Goal: Information Seeking & Learning: Learn about a topic

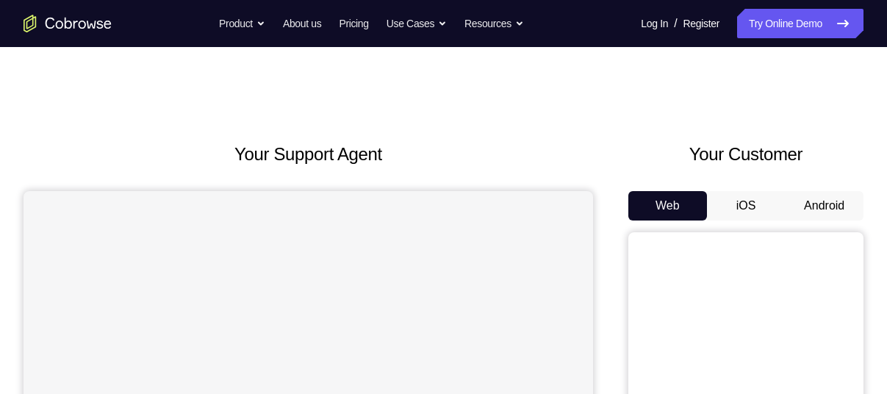
scroll to position [87, 0]
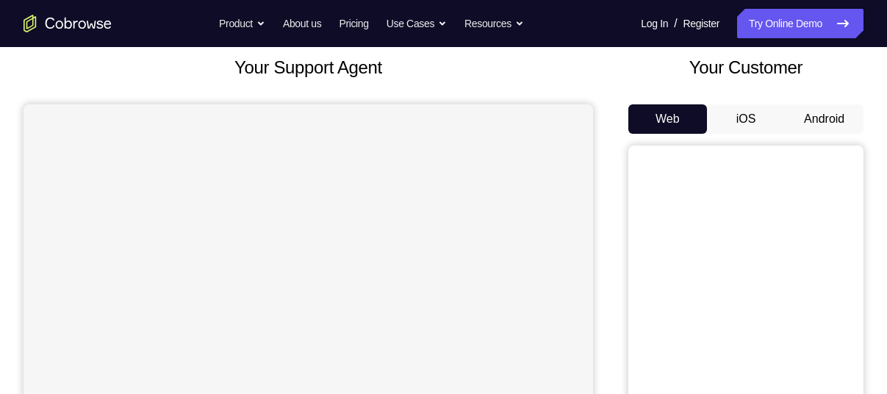
click at [829, 118] on button "Android" at bounding box center [824, 118] width 79 height 29
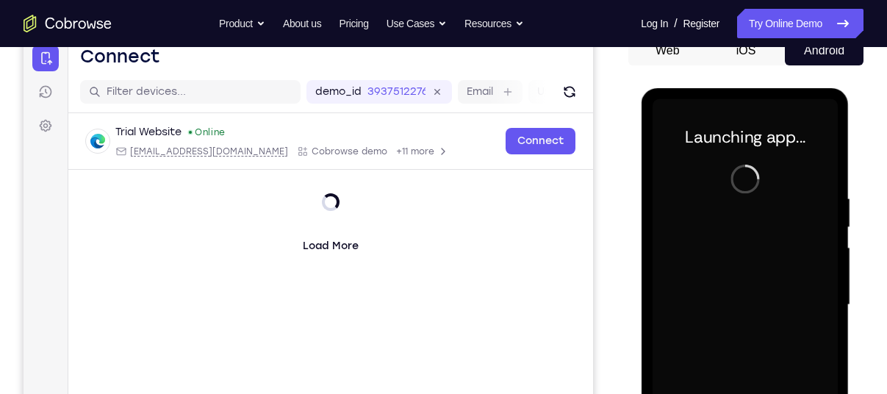
scroll to position [0, 0]
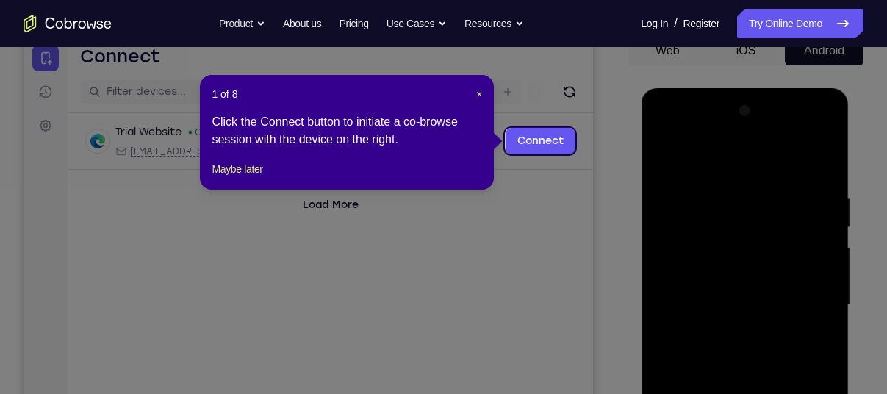
click at [484, 92] on div "1 of 8 × Click the Connect button to initiate a co-browse session with the devi…" at bounding box center [347, 132] width 294 height 115
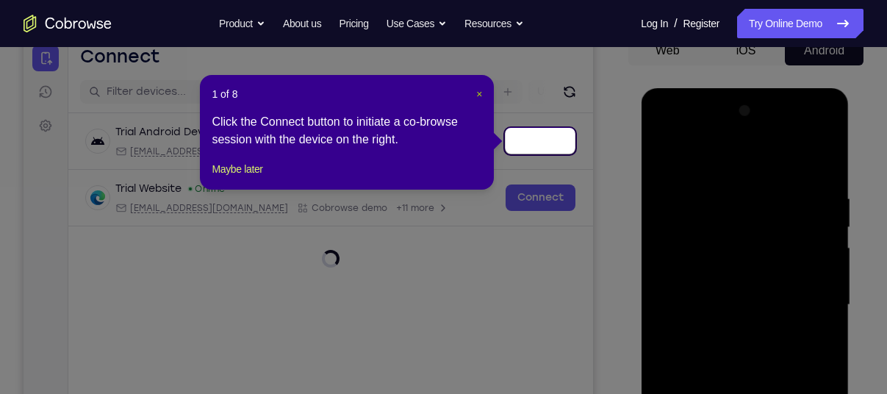
click at [481, 91] on span "×" at bounding box center [479, 94] width 6 height 12
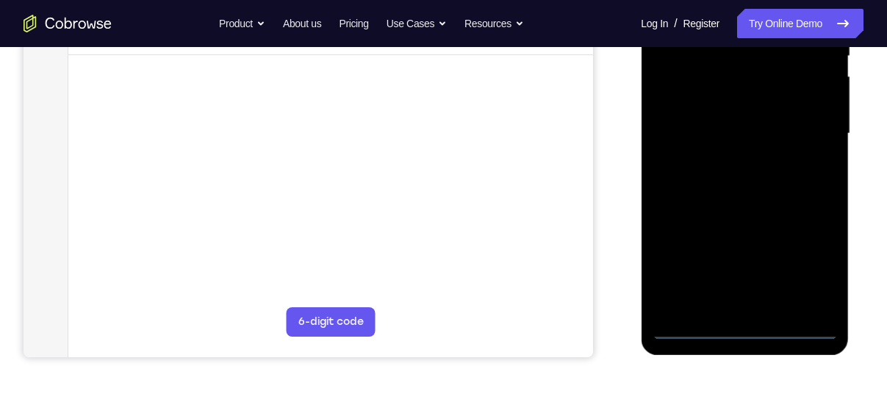
scroll to position [374, 0]
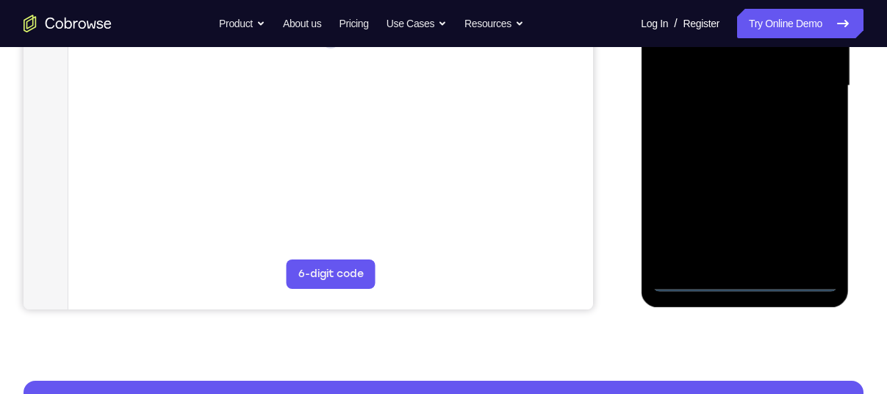
click at [754, 282] on div at bounding box center [744, 86] width 185 height 412
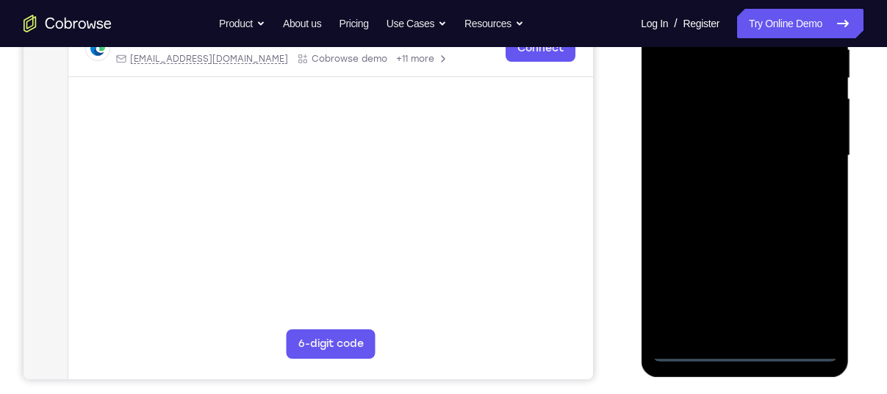
scroll to position [276, 0]
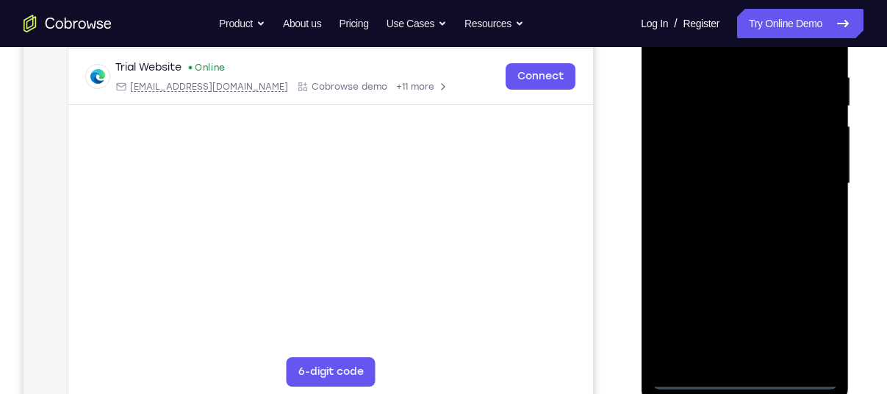
click at [815, 314] on div at bounding box center [744, 184] width 185 height 412
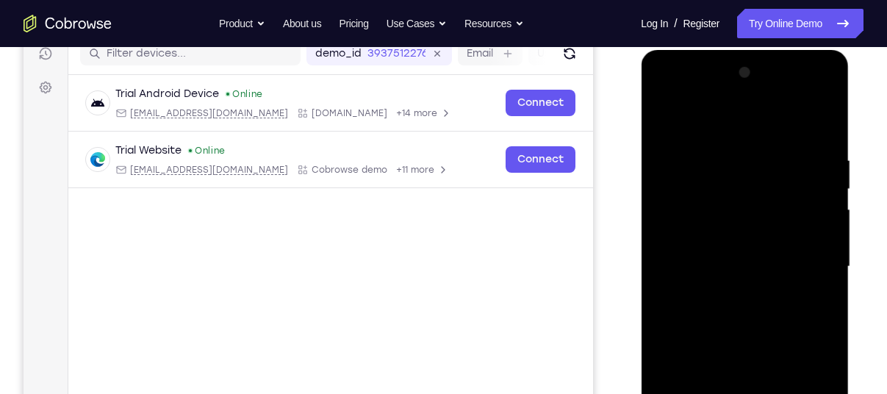
scroll to position [194, 0]
click at [688, 104] on div at bounding box center [744, 266] width 185 height 412
click at [679, 215] on div at bounding box center [744, 266] width 185 height 412
click at [752, 265] on div at bounding box center [744, 266] width 185 height 412
click at [721, 250] on div at bounding box center [744, 266] width 185 height 412
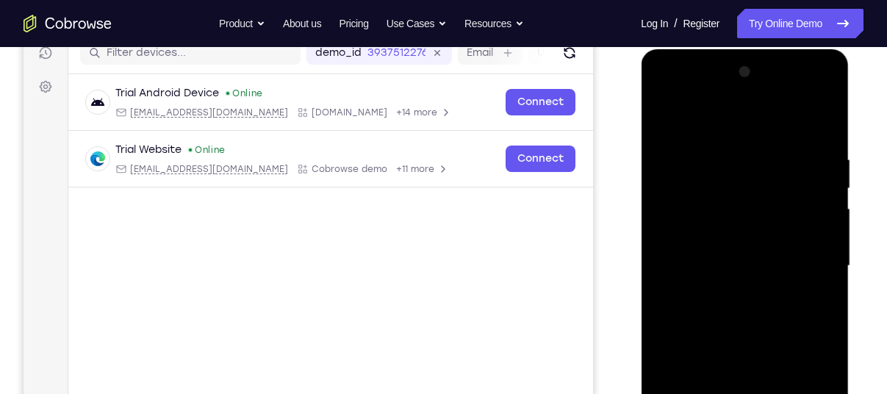
click at [704, 282] on div at bounding box center [744, 266] width 185 height 412
click at [718, 347] on div at bounding box center [744, 266] width 185 height 412
click at [755, 223] on div at bounding box center [744, 266] width 185 height 412
drag, startPoint x: 746, startPoint y: 262, endPoint x: 739, endPoint y: 202, distance: 59.9
click at [739, 202] on div at bounding box center [744, 266] width 185 height 412
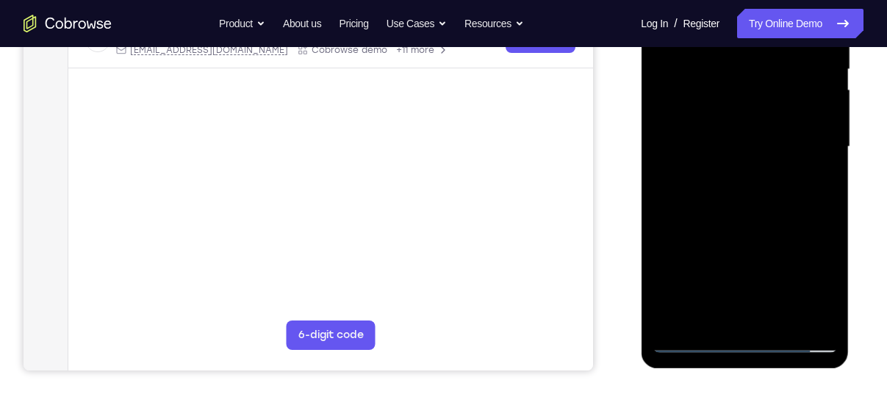
scroll to position [314, 0]
drag, startPoint x: 729, startPoint y: 249, endPoint x: 720, endPoint y: 218, distance: 31.6
click at [720, 218] on div at bounding box center [744, 146] width 185 height 412
click at [718, 309] on div at bounding box center [744, 146] width 185 height 412
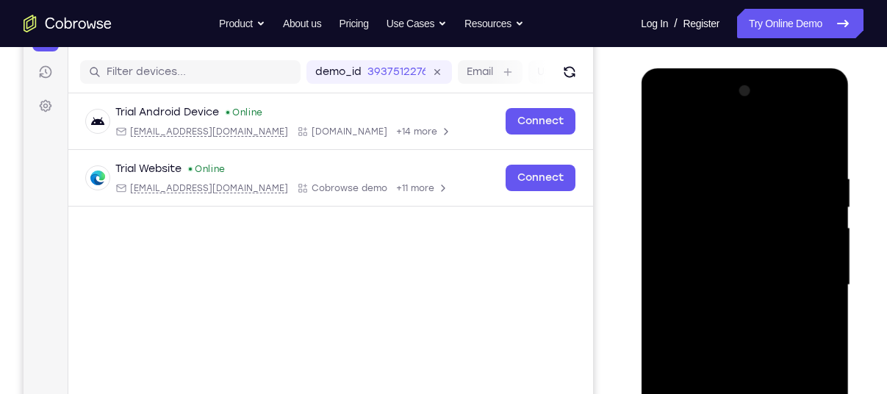
scroll to position [174, 0]
click at [715, 268] on div at bounding box center [744, 286] width 185 height 412
click at [712, 325] on div at bounding box center [744, 286] width 185 height 412
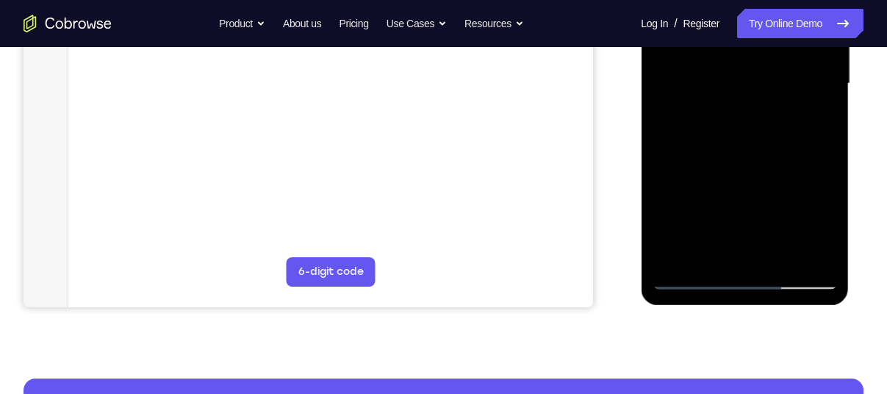
scroll to position [379, 0]
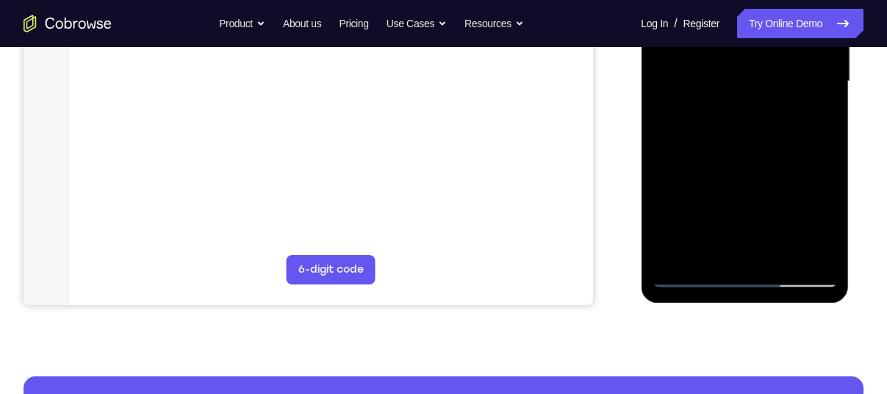
click at [726, 246] on div at bounding box center [744, 82] width 185 height 412
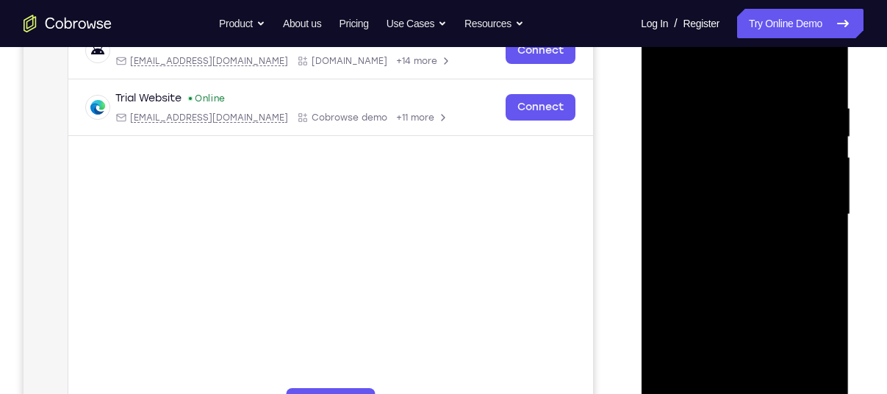
scroll to position [246, 0]
click at [758, 249] on div at bounding box center [744, 214] width 185 height 412
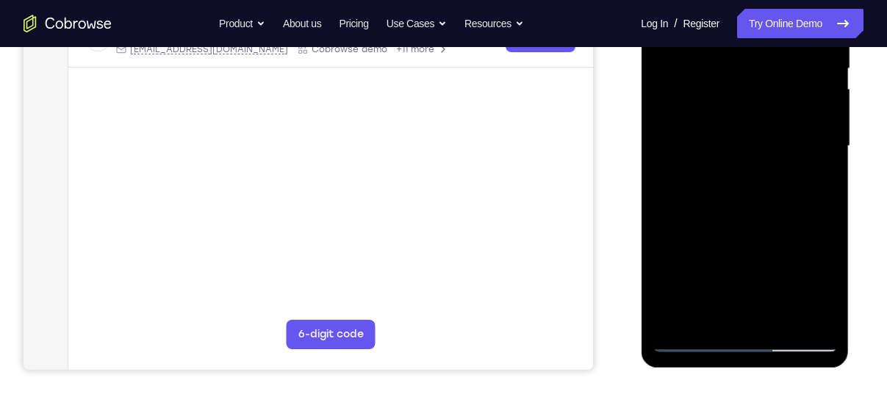
click at [737, 293] on div at bounding box center [744, 146] width 185 height 412
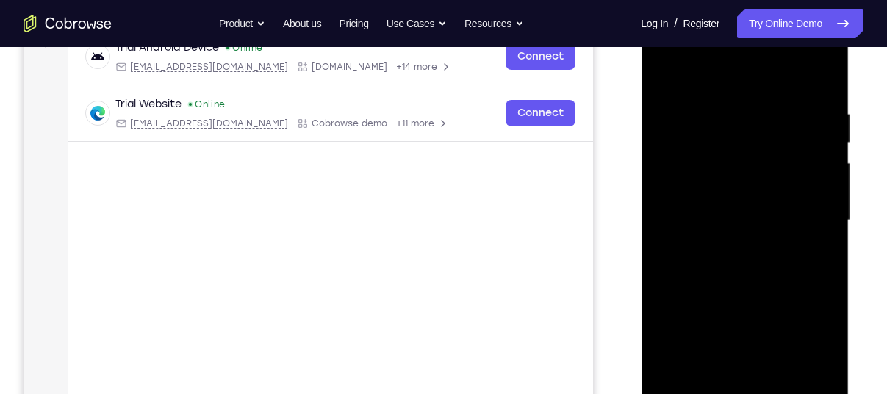
scroll to position [165, 0]
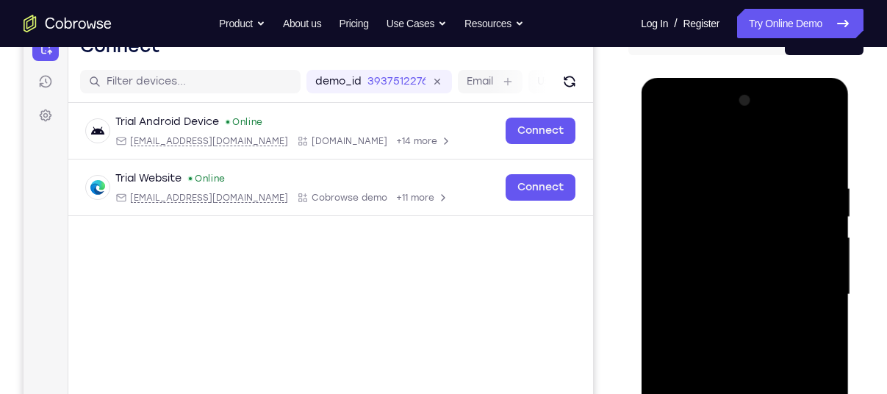
click at [807, 123] on div at bounding box center [744, 295] width 185 height 412
click at [730, 178] on div at bounding box center [744, 295] width 185 height 412
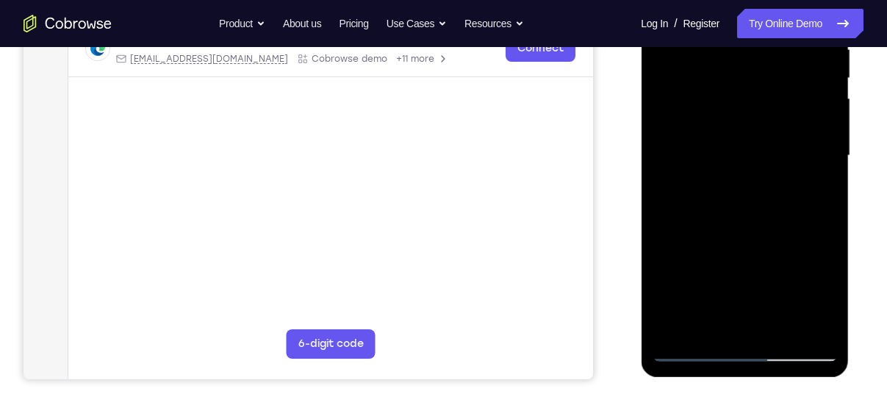
scroll to position [308, 0]
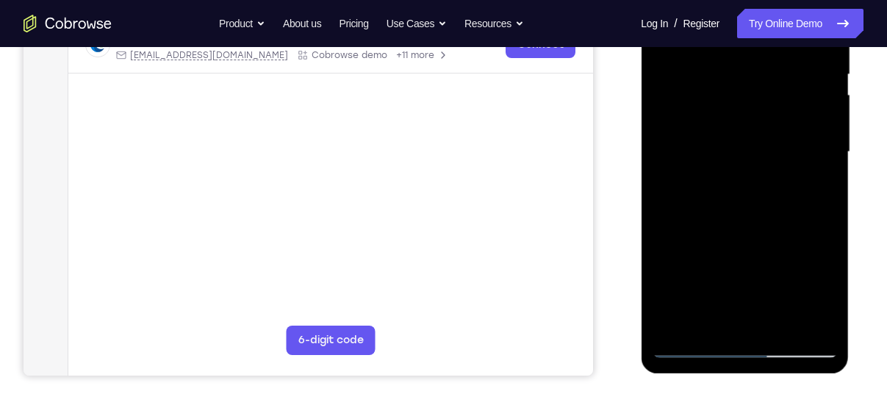
click at [747, 320] on div at bounding box center [744, 152] width 185 height 412
drag, startPoint x: 762, startPoint y: 255, endPoint x: 758, endPoint y: 82, distance: 173.6
click at [758, 82] on div at bounding box center [744, 152] width 185 height 412
drag, startPoint x: 752, startPoint y: 235, endPoint x: 743, endPoint y: 32, distance: 202.4
click at [743, 32] on div at bounding box center [744, 152] width 185 height 412
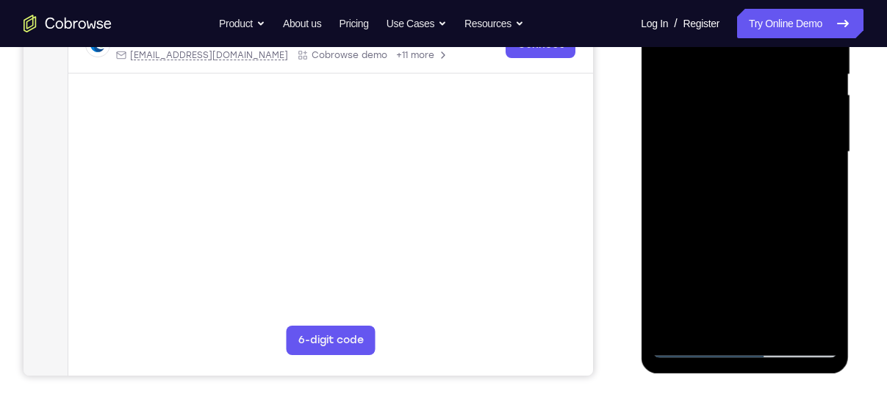
drag, startPoint x: 735, startPoint y: 218, endPoint x: 723, endPoint y: 60, distance: 157.7
click at [723, 60] on div at bounding box center [744, 152] width 185 height 412
drag, startPoint x: 747, startPoint y: 207, endPoint x: 736, endPoint y: 51, distance: 155.5
click at [736, 51] on div at bounding box center [744, 152] width 185 height 412
drag, startPoint x: 732, startPoint y: 260, endPoint x: 725, endPoint y: 64, distance: 196.4
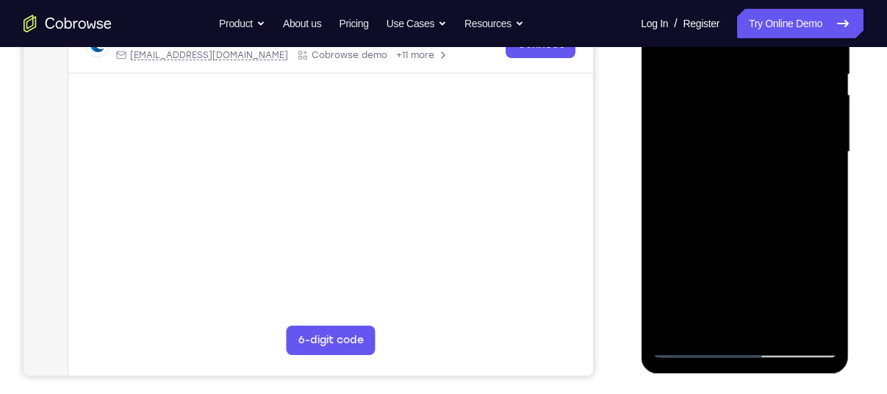
click at [725, 64] on div at bounding box center [744, 152] width 185 height 412
drag, startPoint x: 738, startPoint y: 263, endPoint x: 748, endPoint y: 107, distance: 156.2
click at [748, 107] on div at bounding box center [744, 152] width 185 height 412
drag, startPoint x: 745, startPoint y: 240, endPoint x: 720, endPoint y: 49, distance: 192.8
click at [720, 49] on div at bounding box center [744, 152] width 185 height 412
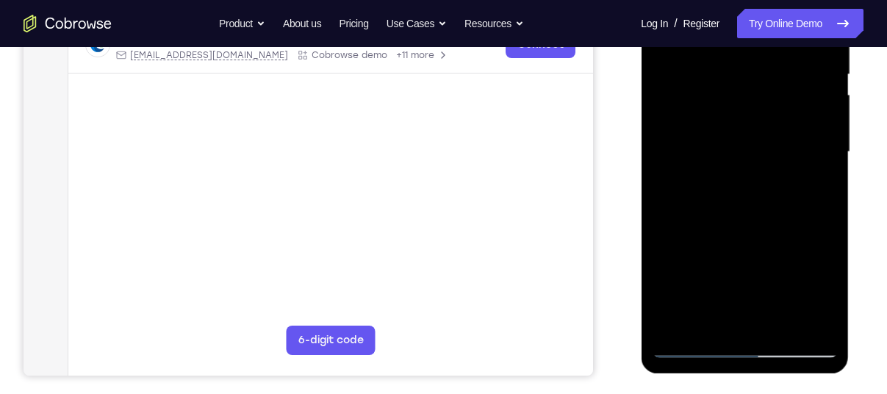
drag, startPoint x: 732, startPoint y: 267, endPoint x: 732, endPoint y: 91, distance: 175.7
click at [732, 91] on div at bounding box center [744, 152] width 185 height 412
drag, startPoint x: 743, startPoint y: 176, endPoint x: 735, endPoint y: 28, distance: 148.8
click at [735, 28] on div at bounding box center [744, 152] width 185 height 412
drag, startPoint x: 764, startPoint y: 215, endPoint x: 764, endPoint y: 186, distance: 29.4
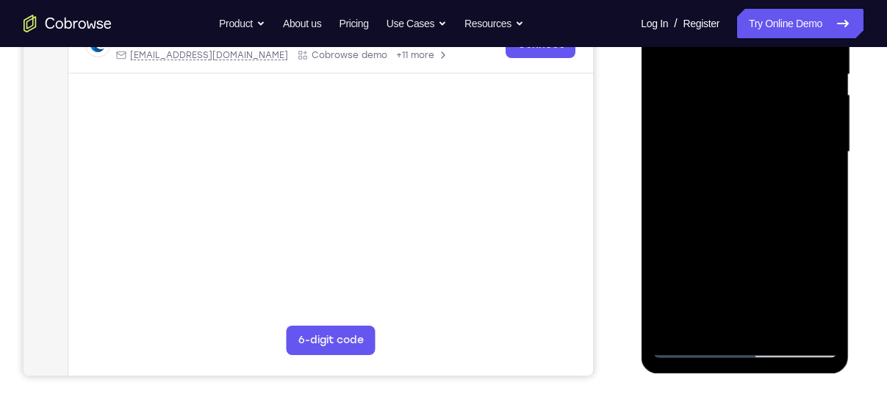
click at [764, 186] on div at bounding box center [744, 152] width 185 height 412
drag, startPoint x: 754, startPoint y: 221, endPoint x: 749, endPoint y: 96, distance: 125.1
click at [749, 96] on div at bounding box center [744, 152] width 185 height 412
drag, startPoint x: 756, startPoint y: 230, endPoint x: 757, endPoint y: 78, distance: 152.2
click at [757, 78] on div at bounding box center [744, 152] width 185 height 412
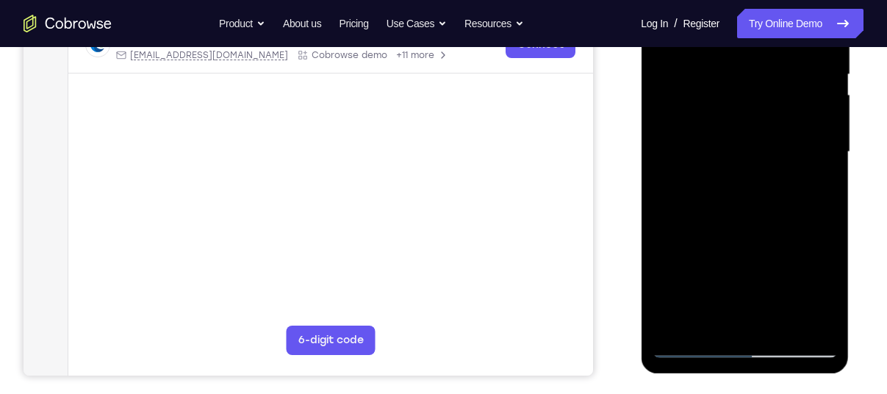
drag, startPoint x: 751, startPoint y: 251, endPoint x: 718, endPoint y: 102, distance: 152.9
click at [718, 102] on div at bounding box center [744, 152] width 185 height 412
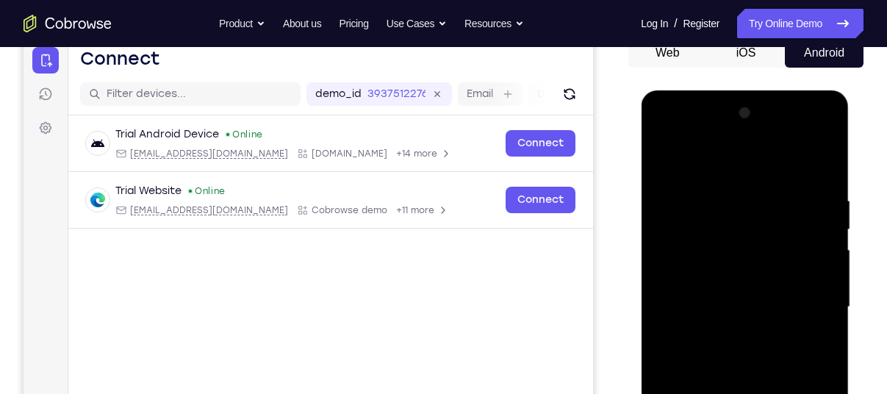
scroll to position [154, 0]
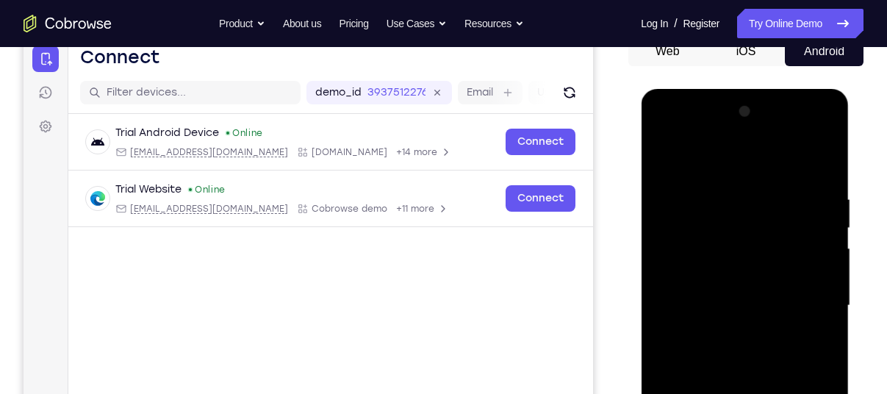
click at [804, 130] on div at bounding box center [744, 306] width 185 height 412
click at [711, 162] on div at bounding box center [744, 306] width 185 height 412
click at [803, 297] on div at bounding box center [744, 306] width 185 height 412
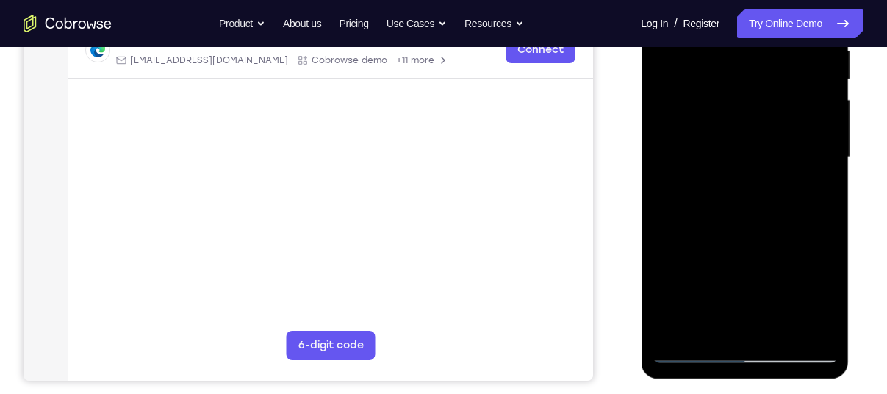
scroll to position [301, 0]
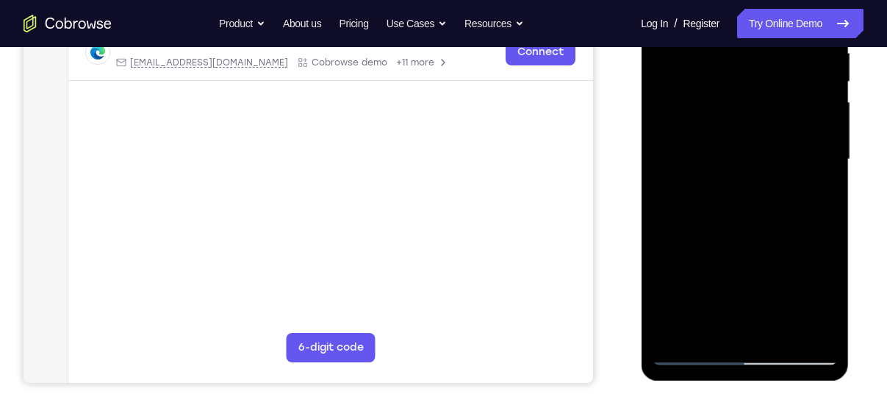
click at [759, 329] on div at bounding box center [744, 160] width 185 height 412
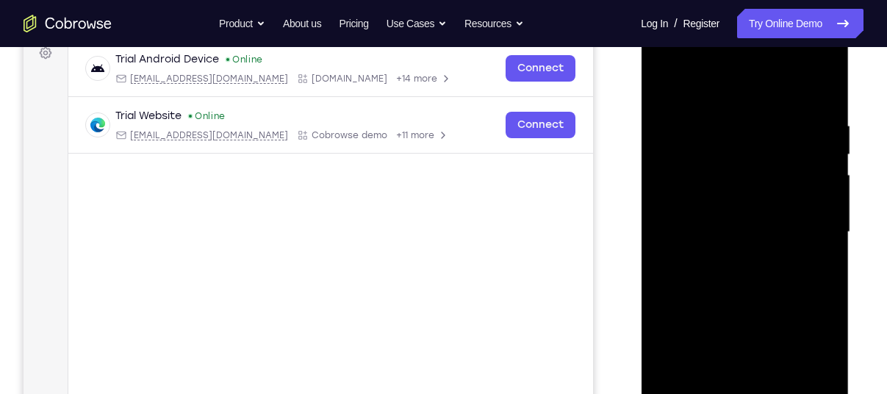
scroll to position [230, 0]
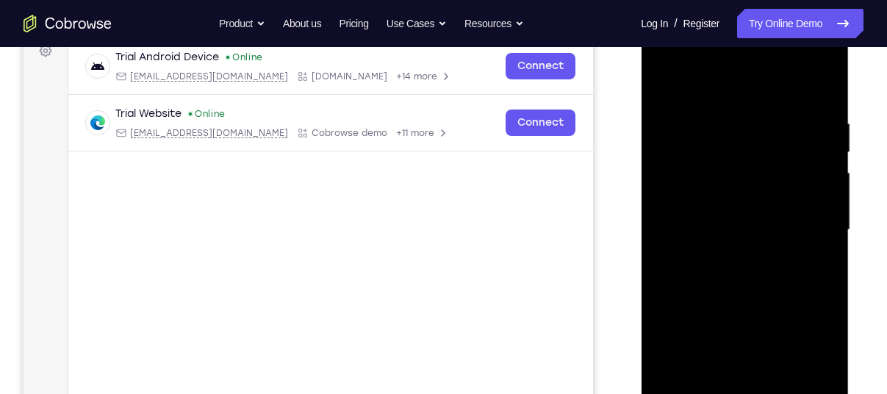
click at [736, 296] on div at bounding box center [744, 230] width 185 height 412
click at [718, 217] on div at bounding box center [744, 230] width 185 height 412
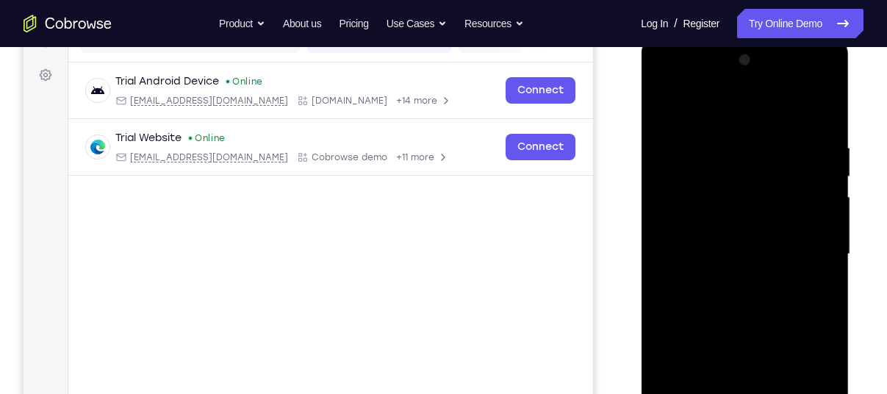
scroll to position [205, 0]
click at [735, 207] on div at bounding box center [744, 255] width 185 height 412
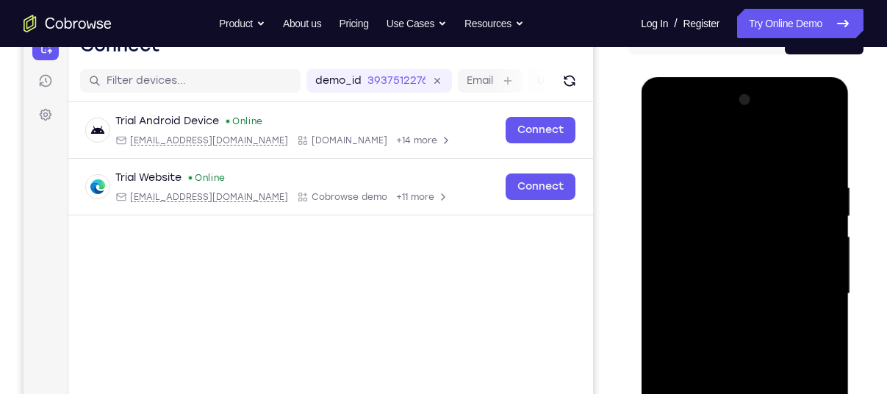
scroll to position [146, 0]
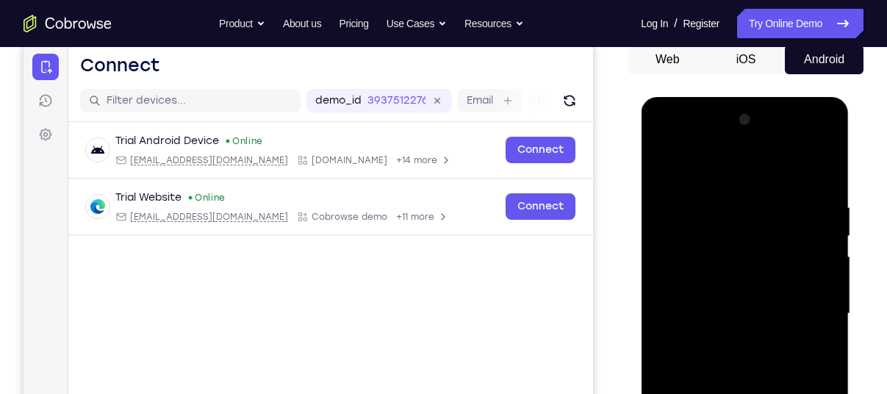
click at [749, 256] on div at bounding box center [744, 314] width 185 height 412
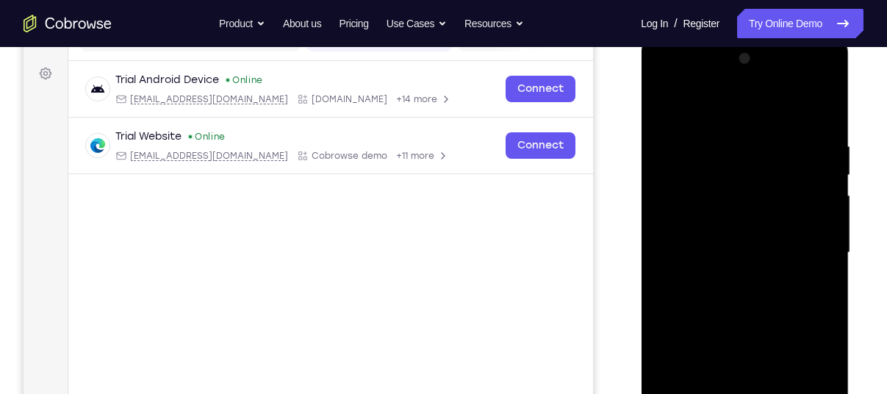
scroll to position [207, 0]
click at [754, 312] on div at bounding box center [744, 253] width 185 height 412
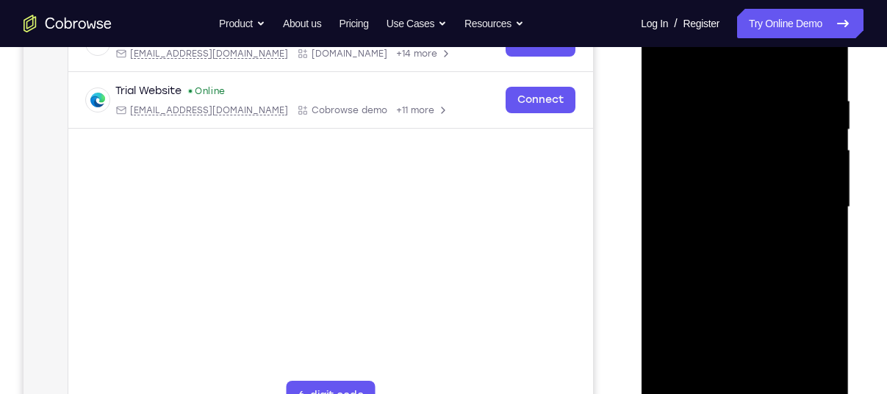
scroll to position [254, 0]
click at [829, 268] on div at bounding box center [744, 206] width 185 height 412
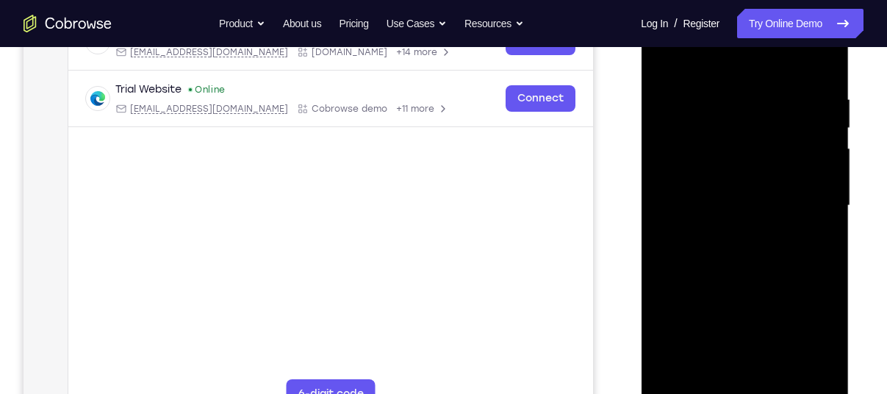
drag, startPoint x: 781, startPoint y: 296, endPoint x: 760, endPoint y: 131, distance: 166.7
click at [760, 131] on div at bounding box center [744, 206] width 185 height 412
drag, startPoint x: 768, startPoint y: 312, endPoint x: 774, endPoint y: 207, distance: 105.3
click at [774, 207] on div at bounding box center [744, 206] width 185 height 412
drag, startPoint x: 779, startPoint y: 276, endPoint x: 759, endPoint y: 96, distance: 180.5
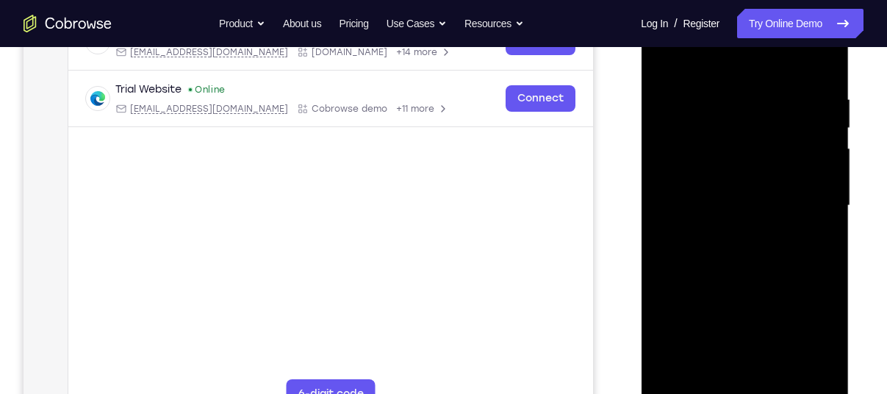
click at [759, 96] on div at bounding box center [744, 206] width 185 height 412
drag, startPoint x: 758, startPoint y: 246, endPoint x: 733, endPoint y: 121, distance: 127.5
click at [733, 121] on div at bounding box center [744, 206] width 185 height 412
drag, startPoint x: 758, startPoint y: 293, endPoint x: 723, endPoint y: 71, distance: 224.1
click at [723, 71] on div at bounding box center [744, 206] width 185 height 412
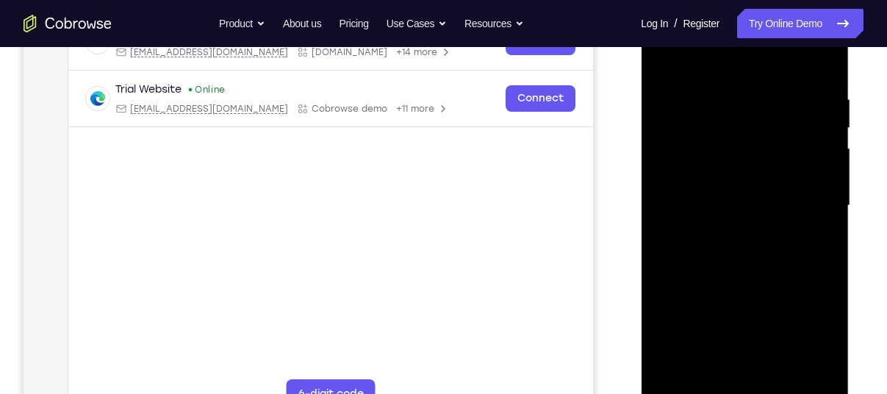
drag, startPoint x: 770, startPoint y: 262, endPoint x: 756, endPoint y: 103, distance: 160.2
click at [756, 103] on div at bounding box center [744, 206] width 185 height 412
drag, startPoint x: 741, startPoint y: 285, endPoint x: 738, endPoint y: 101, distance: 184.6
click at [738, 101] on div at bounding box center [744, 206] width 185 height 412
drag, startPoint x: 759, startPoint y: 263, endPoint x: 754, endPoint y: 40, distance: 222.8
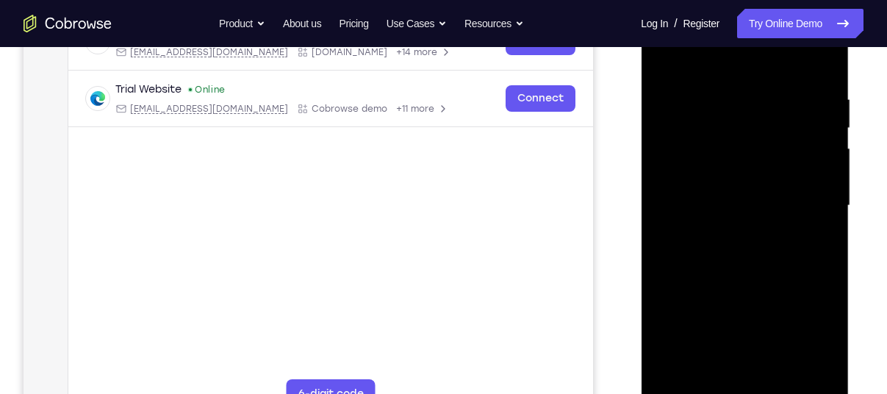
click at [754, 40] on div at bounding box center [744, 206] width 185 height 412
drag, startPoint x: 751, startPoint y: 242, endPoint x: 738, endPoint y: 72, distance: 170.4
click at [738, 72] on div at bounding box center [744, 206] width 185 height 412
drag, startPoint x: 736, startPoint y: 235, endPoint x: 735, endPoint y: 119, distance: 115.4
click at [735, 119] on div at bounding box center [744, 206] width 185 height 412
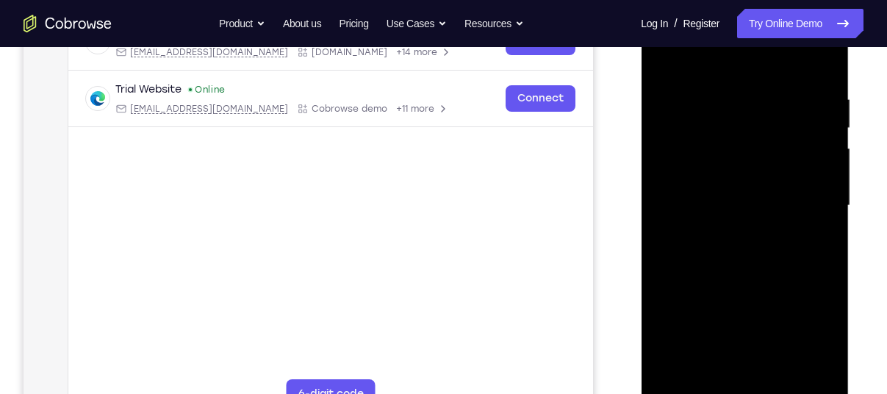
drag, startPoint x: 762, startPoint y: 279, endPoint x: 743, endPoint y: 104, distance: 176.0
click at [743, 104] on div at bounding box center [744, 206] width 185 height 412
drag, startPoint x: 743, startPoint y: 251, endPoint x: 739, endPoint y: 155, distance: 96.4
click at [739, 155] on div at bounding box center [744, 206] width 185 height 412
drag, startPoint x: 751, startPoint y: 293, endPoint x: 723, endPoint y: 119, distance: 175.8
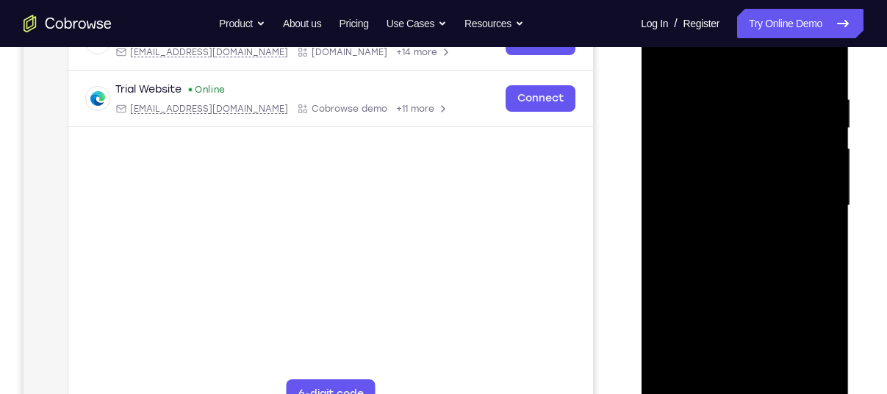
click at [723, 119] on div at bounding box center [744, 206] width 185 height 412
click at [823, 218] on div at bounding box center [744, 206] width 185 height 412
drag, startPoint x: 774, startPoint y: 254, endPoint x: 741, endPoint y: 63, distance: 193.3
click at [741, 63] on div at bounding box center [744, 206] width 185 height 412
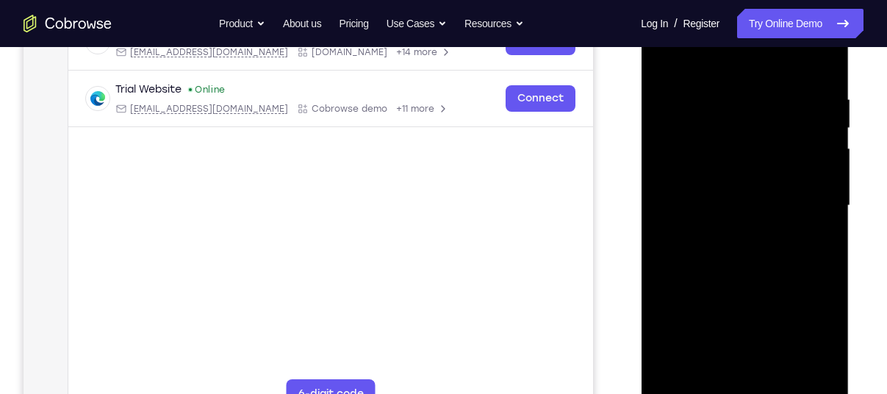
drag, startPoint x: 754, startPoint y: 132, endPoint x: 756, endPoint y: -33, distance: 164.7
click at [756, 0] on html "Online web based iOS Simulators and Android Emulators. Run iPhone, iPad, Mobile…" at bounding box center [746, 209] width 210 height 441
drag, startPoint x: 737, startPoint y: 317, endPoint x: 743, endPoint y: 193, distance: 124.4
click at [743, 193] on div at bounding box center [744, 206] width 185 height 412
drag, startPoint x: 746, startPoint y: 293, endPoint x: 742, endPoint y: 101, distance: 192.0
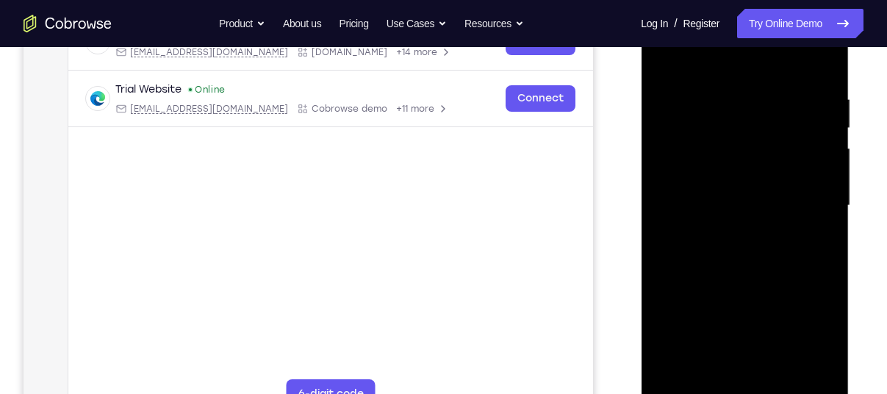
click at [742, 101] on div at bounding box center [744, 206] width 185 height 412
drag, startPoint x: 736, startPoint y: 270, endPoint x: 745, endPoint y: 25, distance: 245.0
click at [745, 25] on div at bounding box center [744, 206] width 185 height 412
click at [830, 128] on div at bounding box center [744, 206] width 185 height 412
click at [827, 137] on div at bounding box center [744, 206] width 185 height 412
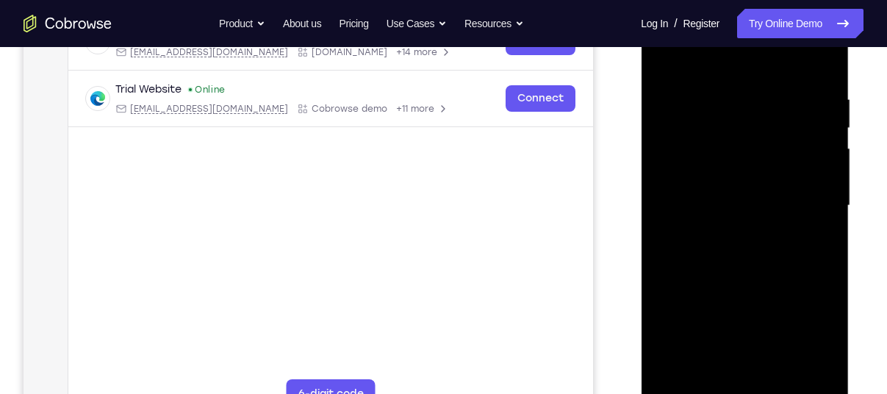
drag, startPoint x: 748, startPoint y: 271, endPoint x: 748, endPoint y: 95, distance: 176.5
click at [748, 95] on div at bounding box center [744, 206] width 185 height 412
drag, startPoint x: 738, startPoint y: 299, endPoint x: 762, endPoint y: 78, distance: 222.6
click at [762, 78] on div at bounding box center [744, 206] width 185 height 412
drag, startPoint x: 758, startPoint y: 286, endPoint x: 772, endPoint y: 65, distance: 221.8
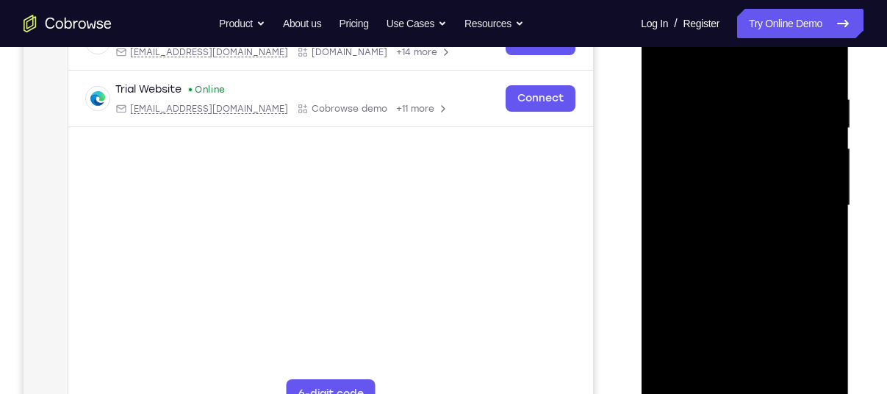
click at [772, 65] on div at bounding box center [744, 206] width 185 height 412
drag, startPoint x: 740, startPoint y: 282, endPoint x: 743, endPoint y: 126, distance: 155.9
click at [743, 126] on div at bounding box center [744, 206] width 185 height 412
drag, startPoint x: 741, startPoint y: 276, endPoint x: 751, endPoint y: 88, distance: 188.5
click at [751, 88] on div at bounding box center [744, 206] width 185 height 412
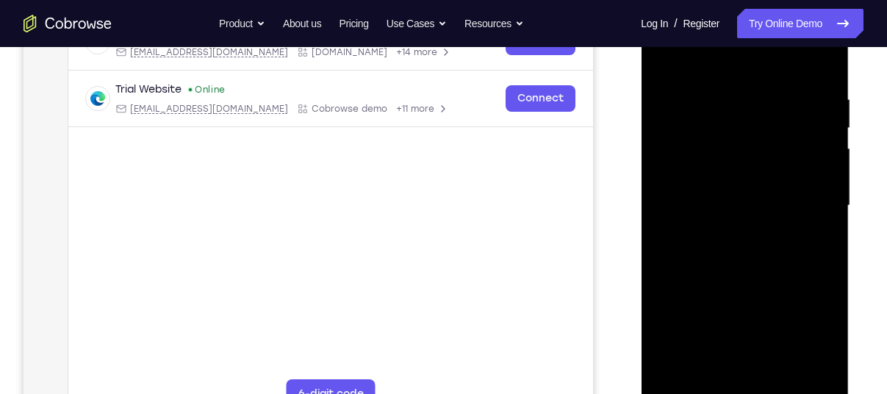
drag, startPoint x: 730, startPoint y: 246, endPoint x: 765, endPoint y: 87, distance: 161.8
click at [765, 87] on div at bounding box center [744, 206] width 185 height 412
drag, startPoint x: 773, startPoint y: 290, endPoint x: 765, endPoint y: 129, distance: 160.5
click at [765, 129] on div at bounding box center [744, 206] width 185 height 412
drag, startPoint x: 749, startPoint y: 279, endPoint x: 762, endPoint y: 55, distance: 223.9
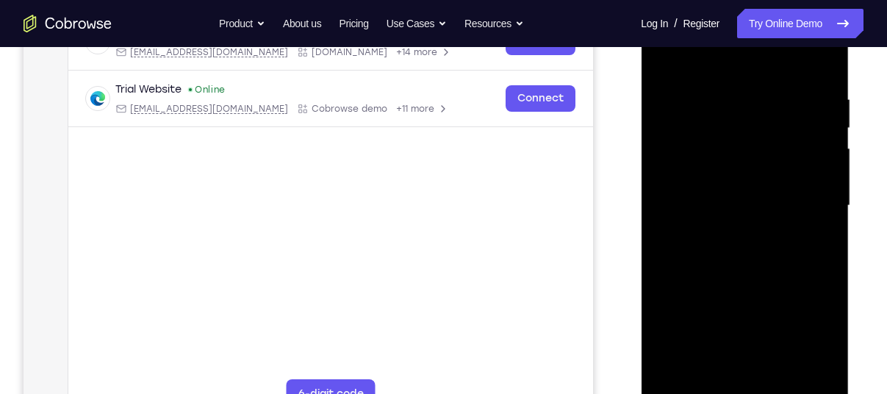
click at [762, 55] on div at bounding box center [744, 206] width 185 height 412
drag, startPoint x: 775, startPoint y: 263, endPoint x: 795, endPoint y: 129, distance: 136.0
click at [795, 129] on div at bounding box center [744, 206] width 185 height 412
drag, startPoint x: 767, startPoint y: 249, endPoint x: 761, endPoint y: 97, distance: 151.6
click at [761, 97] on div at bounding box center [744, 206] width 185 height 412
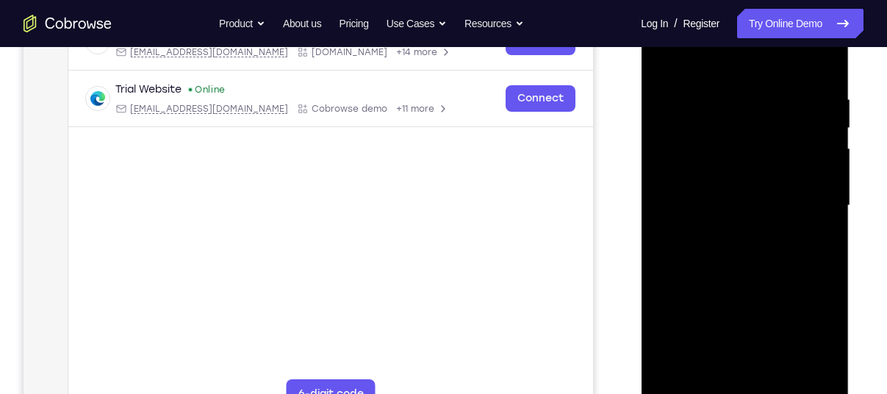
drag, startPoint x: 757, startPoint y: 251, endPoint x: 757, endPoint y: 129, distance: 122.8
click at [757, 129] on div at bounding box center [744, 206] width 185 height 412
drag, startPoint x: 754, startPoint y: 329, endPoint x: 768, endPoint y: 154, distance: 175.5
click at [768, 154] on div at bounding box center [744, 206] width 185 height 412
drag, startPoint x: 767, startPoint y: 262, endPoint x: 770, endPoint y: 133, distance: 129.4
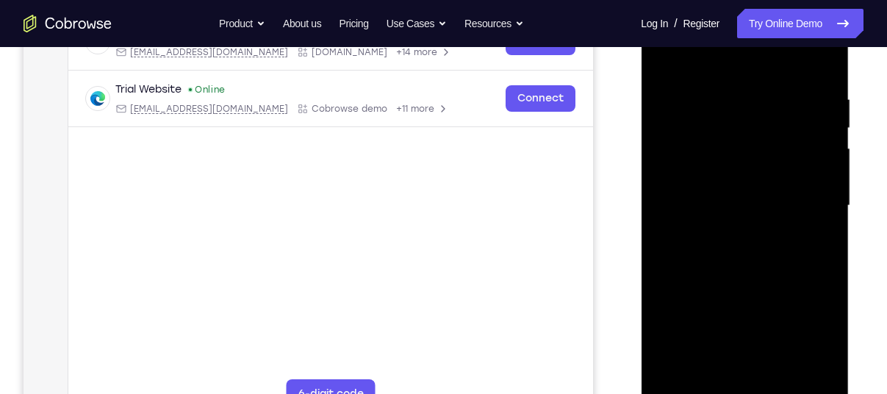
click at [770, 133] on div at bounding box center [744, 206] width 185 height 412
drag, startPoint x: 765, startPoint y: 282, endPoint x: 773, endPoint y: 109, distance: 173.0
click at [773, 109] on div at bounding box center [744, 206] width 185 height 412
drag, startPoint x: 743, startPoint y: 288, endPoint x: 742, endPoint y: 247, distance: 41.2
click at [742, 247] on div at bounding box center [744, 206] width 185 height 412
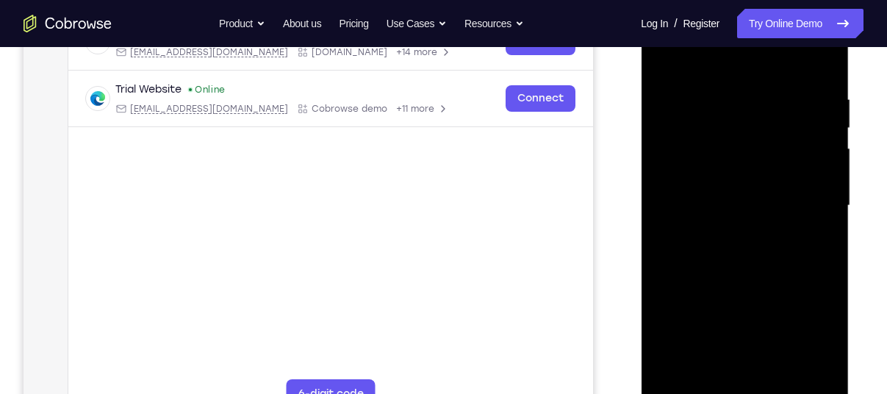
drag, startPoint x: 737, startPoint y: 315, endPoint x: 748, endPoint y: 110, distance: 205.4
click at [748, 110] on div at bounding box center [744, 206] width 185 height 412
drag, startPoint x: 743, startPoint y: 268, endPoint x: 754, endPoint y: 173, distance: 95.5
click at [754, 173] on div at bounding box center [744, 206] width 185 height 412
drag, startPoint x: 762, startPoint y: 288, endPoint x: 760, endPoint y: 142, distance: 146.3
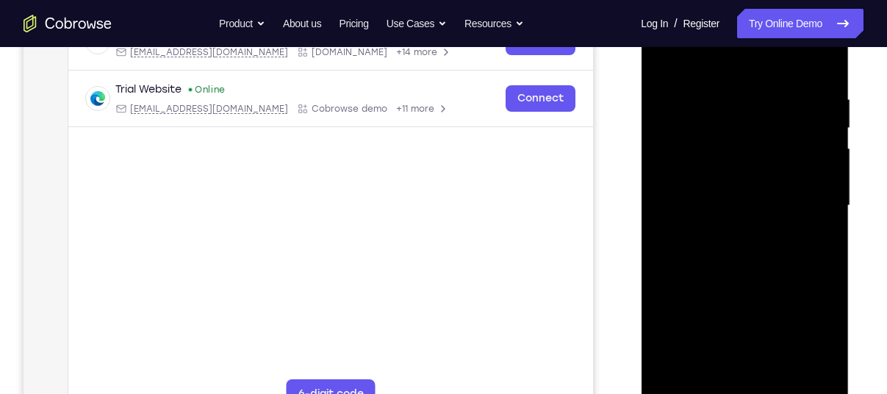
click at [760, 142] on div at bounding box center [744, 206] width 185 height 412
drag, startPoint x: 741, startPoint y: 319, endPoint x: 757, endPoint y: 229, distance: 91.0
click at [757, 229] on div at bounding box center [744, 206] width 185 height 412
drag
click at [750, 196] on div at bounding box center [744, 206] width 185 height 412
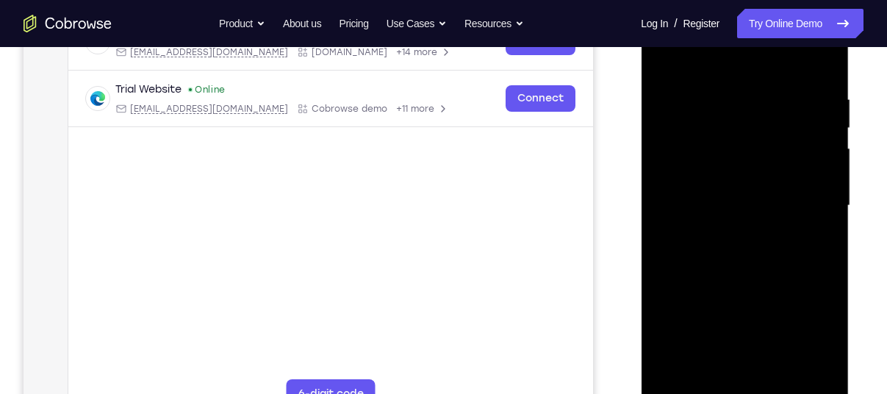
click at [754, 118] on div at bounding box center [744, 206] width 185 height 412
click at [749, 50] on div at bounding box center [744, 206] width 185 height 412
click at [765, 99] on div at bounding box center [744, 206] width 185 height 412
click at [779, 130] on div at bounding box center [744, 206] width 185 height 412
click at [718, 142] on div at bounding box center [744, 206] width 185 height 412
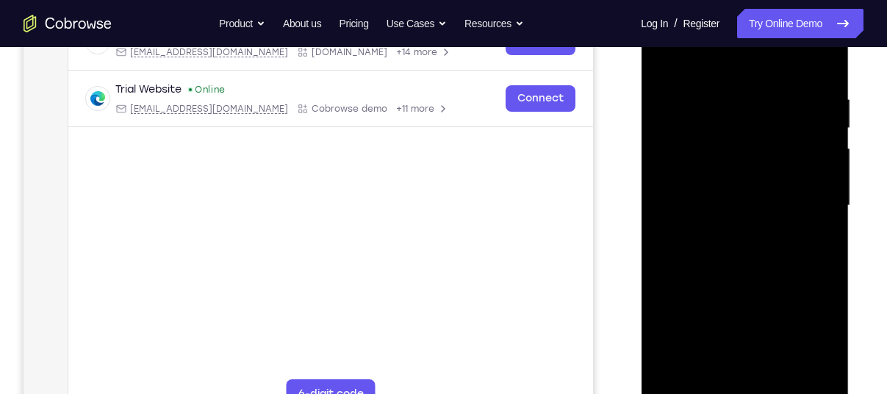
click at [829, 265] on div at bounding box center [744, 206] width 185 height 412
click at [752, 83] on div at bounding box center [744, 206] width 185 height 412
drag, startPoint x: 736, startPoint y: 226, endPoint x: 724, endPoint y: 11, distance: 215.8
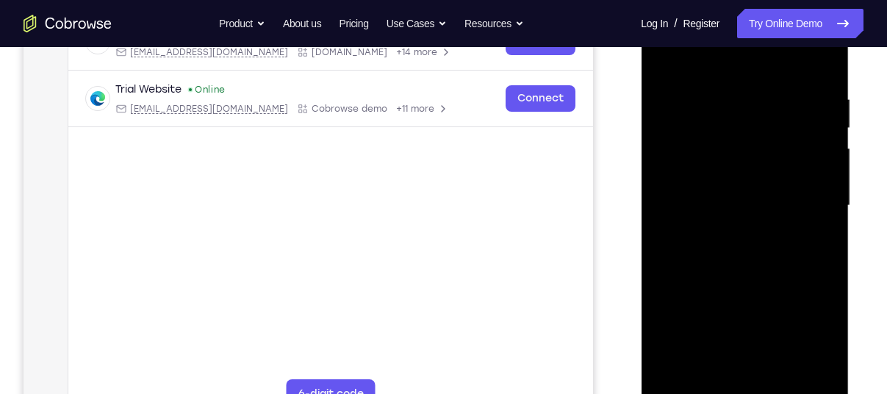
click at [724, 11] on div at bounding box center [744, 206] width 185 height 412
drag, startPoint x: 737, startPoint y: 299, endPoint x: 750, endPoint y: 120, distance: 179.2
click at [750, 120] on div at bounding box center [744, 206] width 185 height 412
drag, startPoint x: 743, startPoint y: 279, endPoint x: 745, endPoint y: 117, distance: 161.8
click at [745, 117] on div at bounding box center [744, 206] width 185 height 412
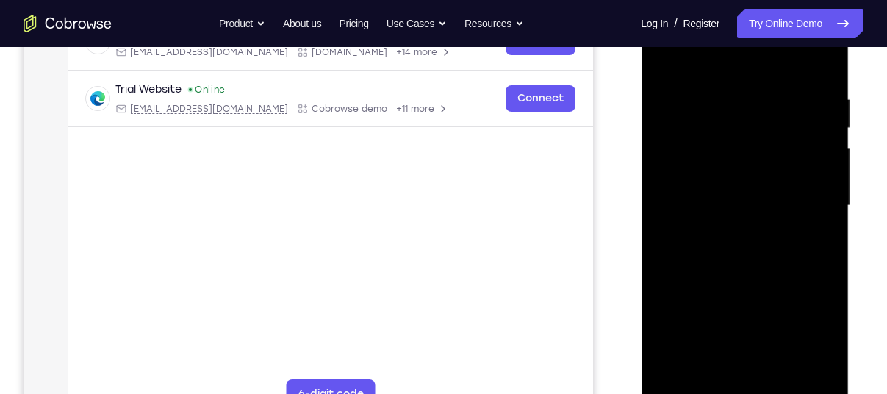
drag, startPoint x: 748, startPoint y: 251, endPoint x: 749, endPoint y: 225, distance: 26.5
click at [749, 225] on div at bounding box center [744, 206] width 185 height 412
click at [826, 173] on div at bounding box center [744, 206] width 185 height 412
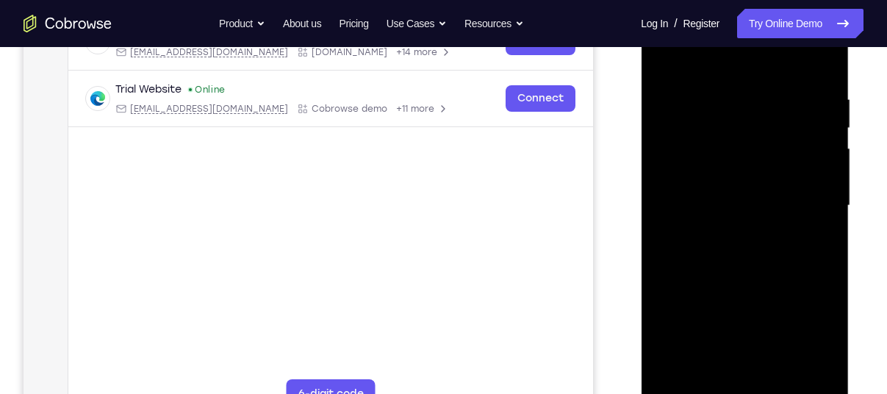
click at [829, 165] on div at bounding box center [744, 206] width 185 height 412
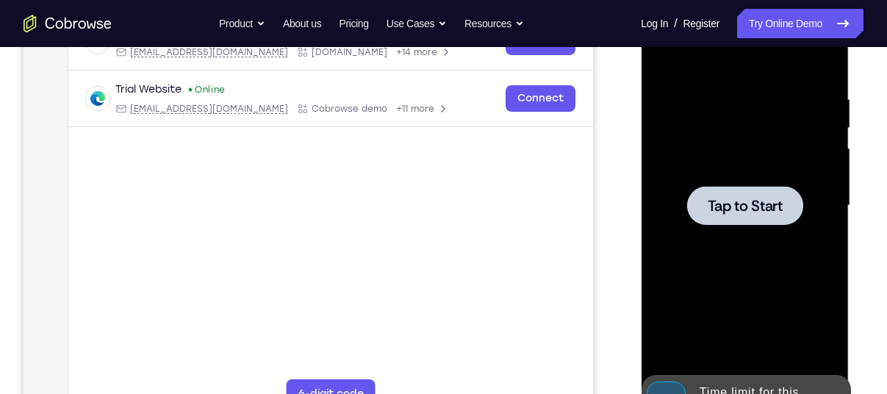
click at [829, 165] on div at bounding box center [744, 206] width 185 height 412
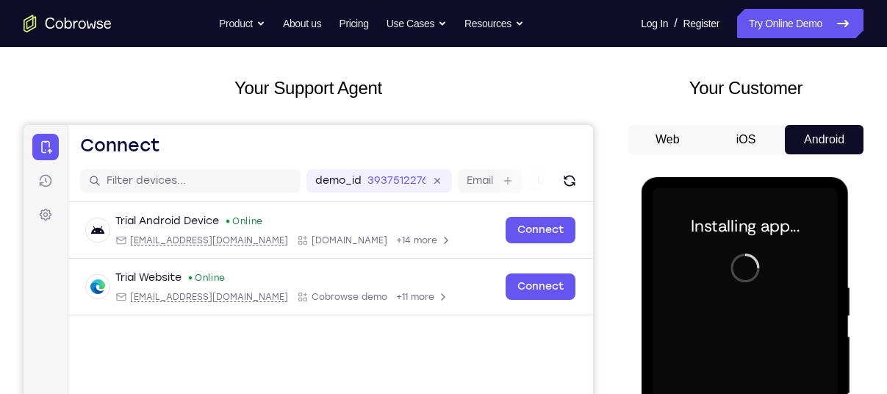
scroll to position [64, 0]
